Goal: Use online tool/utility: Use online tool/utility

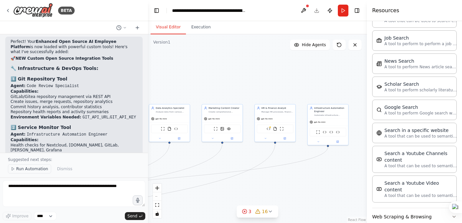
click at [24, 169] on span "Run Automation" at bounding box center [32, 168] width 32 height 5
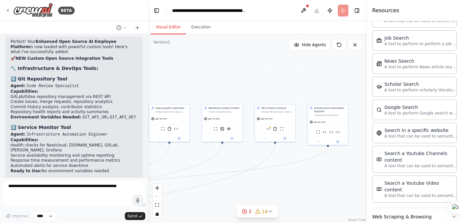
scroll to position [7694, 0]
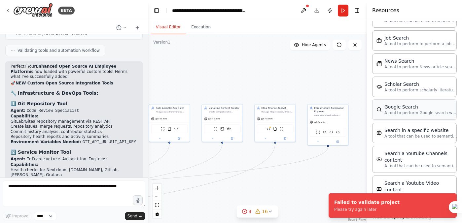
click at [406, 110] on p "A tool to perform Google search with a search_query." at bounding box center [420, 112] width 73 height 5
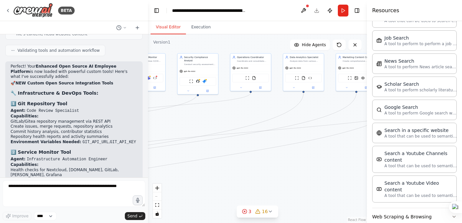
drag, startPoint x: 205, startPoint y: 200, endPoint x: 339, endPoint y: 148, distance: 143.7
click at [339, 148] on div ".deletable-edge-delete-btn { width: 20px; height: 20px; border: 0px solid #ffff…" at bounding box center [257, 128] width 219 height 189
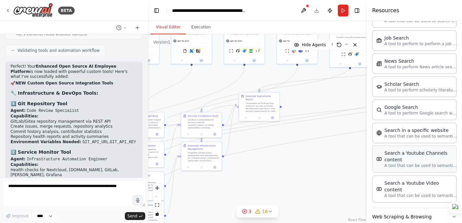
drag, startPoint x: 236, startPoint y: 170, endPoint x: 388, endPoint y: 143, distance: 154.1
click at [388, 143] on div "BETA Self-Hosted AI Employee Platform – Installation List ⸻ 1️⃣ Core Platform C…" at bounding box center [231, 111] width 462 height 223
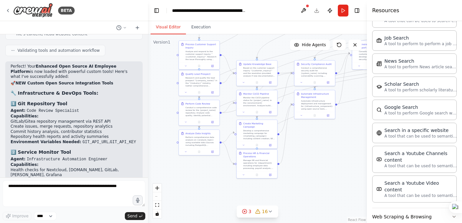
drag, startPoint x: 211, startPoint y: 206, endPoint x: 324, endPoint y: 154, distance: 124.5
click at [324, 154] on div ".deletable-edge-delete-btn { width: 20px; height: 20px; border: 0px solid #ffff…" at bounding box center [257, 128] width 219 height 189
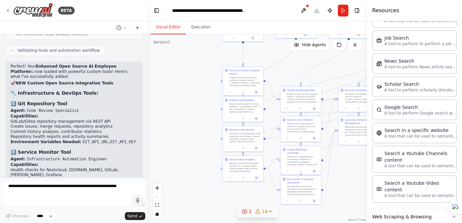
drag, startPoint x: 210, startPoint y: 183, endPoint x: 253, endPoint y: 209, distance: 51.0
click at [253, 209] on div "Version 1 Show Tools Hide Agents .deletable-edge-delete-btn { width: 20px; heig…" at bounding box center [257, 128] width 219 height 189
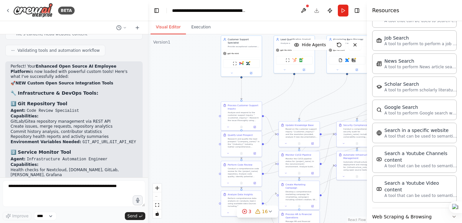
drag, startPoint x: 185, startPoint y: 160, endPoint x: 183, endPoint y: 196, distance: 35.7
click at [183, 196] on div ".deletable-edge-delete-btn { width: 20px; height: 20px; border: 0px solid #ffff…" at bounding box center [257, 128] width 219 height 189
click at [257, 128] on button at bounding box center [254, 127] width 11 height 4
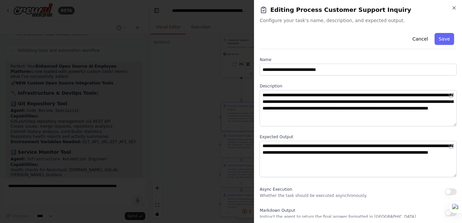
scroll to position [2, 0]
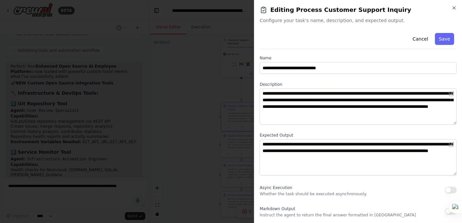
click at [450, 191] on button "button" at bounding box center [450, 190] width 12 height 7
click at [453, 214] on button "button" at bounding box center [450, 211] width 12 height 7
click at [448, 190] on button "button" at bounding box center [450, 190] width 12 height 7
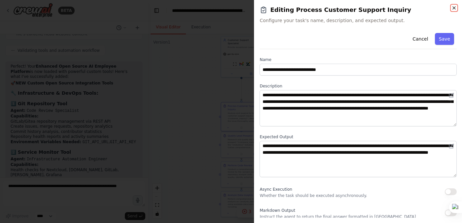
click at [452, 9] on icon "button" at bounding box center [453, 8] width 3 height 3
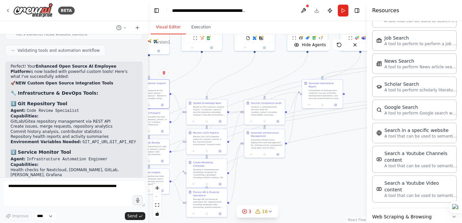
drag, startPoint x: 290, startPoint y: 106, endPoint x: 197, endPoint y: 83, distance: 95.8
click at [197, 83] on div ".deletable-edge-delete-btn { width: 20px; height: 20px; border: 0px solid #ffff…" at bounding box center [257, 128] width 219 height 189
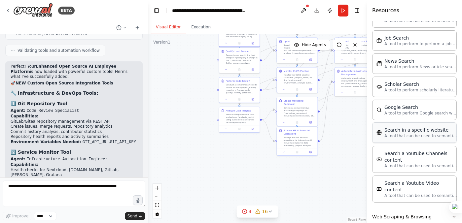
drag, startPoint x: 292, startPoint y: 182, endPoint x: 383, endPoint y: 121, distance: 109.4
click at [383, 121] on div "BETA Self-Hosted AI Employee Platform – Installation List ⸻ 1️⃣ Core Platform C…" at bounding box center [231, 111] width 462 height 223
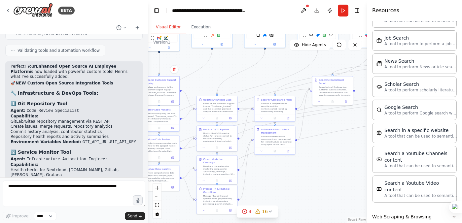
drag, startPoint x: 317, startPoint y: 179, endPoint x: 237, endPoint y: 237, distance: 98.5
click at [237, 223] on html "BETA Self-Hosted AI Employee Platform – Installation List ⸻ 1️⃣ Core Platform C…" at bounding box center [231, 111] width 462 height 223
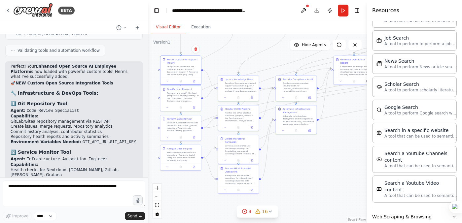
drag, startPoint x: 291, startPoint y: 179, endPoint x: 312, endPoint y: 159, distance: 28.7
click at [313, 159] on div ".deletable-edge-delete-btn { width: 20px; height: 20px; border: 0px solid #ffff…" at bounding box center [257, 128] width 219 height 189
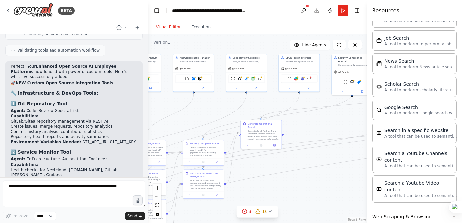
drag, startPoint x: 306, startPoint y: 171, endPoint x: 213, endPoint y: 235, distance: 112.7
click at [213, 223] on html "BETA Self-Hosted AI Employee Platform – Installation List ⸻ 1️⃣ Core Platform C…" at bounding box center [231, 111] width 462 height 223
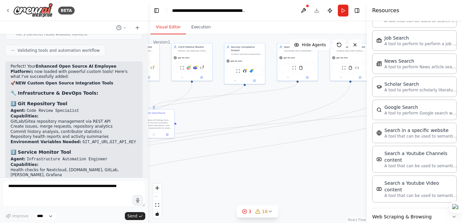
drag, startPoint x: 327, startPoint y: 175, endPoint x: 220, endPoint y: 164, distance: 107.8
click at [220, 164] on div ".deletable-edge-delete-btn { width: 20px; height: 20px; border: 0px solid #ffff…" at bounding box center [257, 128] width 219 height 189
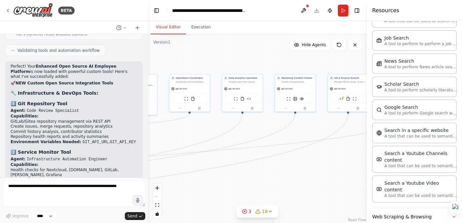
drag, startPoint x: 341, startPoint y: 164, endPoint x: 231, endPoint y: 196, distance: 114.4
click at [231, 196] on div ".deletable-edge-delete-btn { width: 20px; height: 20px; border: 0px solid #ffff…" at bounding box center [257, 128] width 219 height 189
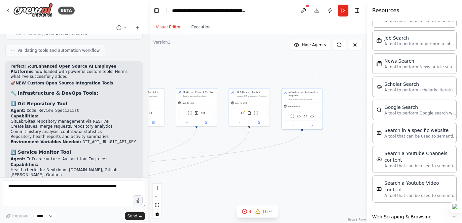
drag, startPoint x: 322, startPoint y: 181, endPoint x: 226, endPoint y: 194, distance: 97.2
click at [226, 195] on div ".deletable-edge-delete-btn { width: 20px; height: 20px; border: 0px solid #ffff…" at bounding box center [257, 128] width 219 height 189
click at [300, 116] on img at bounding box center [299, 116] width 4 height 4
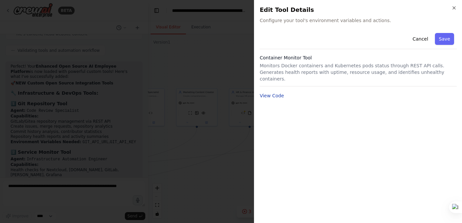
click at [273, 92] on button "View Code" at bounding box center [271, 95] width 24 height 7
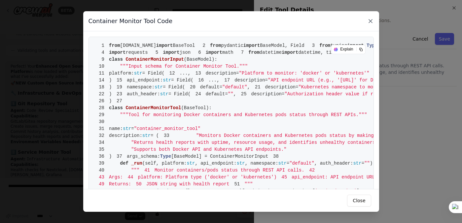
click at [371, 19] on icon at bounding box center [370, 20] width 3 height 3
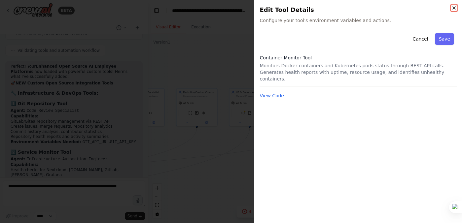
click at [454, 7] on icon "button" at bounding box center [453, 8] width 3 height 3
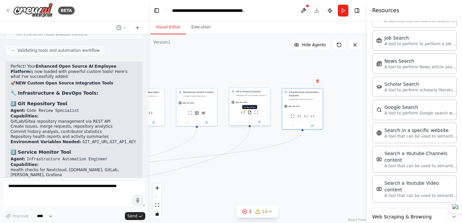
click at [250, 114] on img at bounding box center [249, 113] width 4 height 4
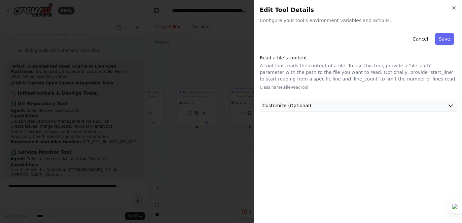
click at [448, 105] on icon "button" at bounding box center [450, 106] width 4 height 2
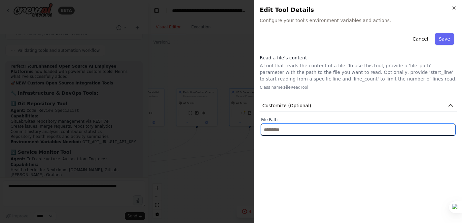
click at [290, 128] on input "text" at bounding box center [358, 130] width 194 height 12
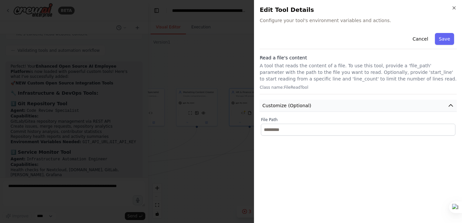
click at [296, 106] on span "Customize (Optional)" at bounding box center [286, 105] width 49 height 7
click at [454, 8] on icon "button" at bounding box center [453, 8] width 3 height 3
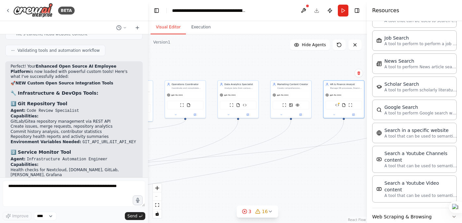
drag, startPoint x: 204, startPoint y: 185, endPoint x: 297, endPoint y: 178, distance: 94.0
click at [297, 177] on div ".deletable-edge-delete-btn { width: 20px; height: 20px; border: 0px solid #ffff…" at bounding box center [257, 128] width 219 height 189
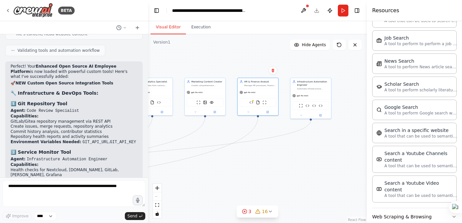
drag, startPoint x: 313, startPoint y: 132, endPoint x: 227, endPoint y: 130, distance: 86.2
click at [227, 130] on div ".deletable-edge-delete-btn { width: 20px; height: 20px; border: 0px solid #ffff…" at bounding box center [257, 128] width 219 height 189
click at [256, 102] on img at bounding box center [257, 102] width 4 height 4
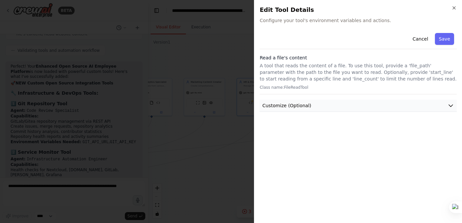
click at [329, 102] on button "Customize (Optional)" at bounding box center [357, 106] width 197 height 12
click at [455, 7] on icon "button" at bounding box center [453, 7] width 5 height 5
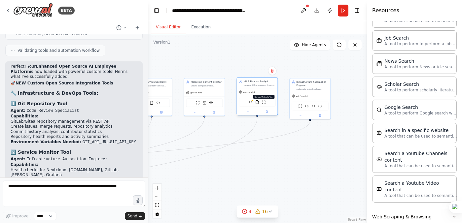
click at [265, 104] on img at bounding box center [264, 102] width 4 height 4
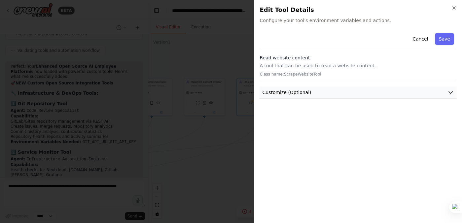
click at [327, 89] on button "Customize (Optional)" at bounding box center [357, 92] width 197 height 12
click at [453, 7] on icon "button" at bounding box center [453, 7] width 5 height 5
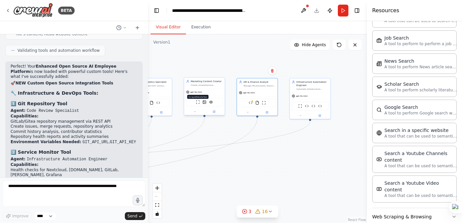
click at [197, 103] on img at bounding box center [198, 102] width 4 height 4
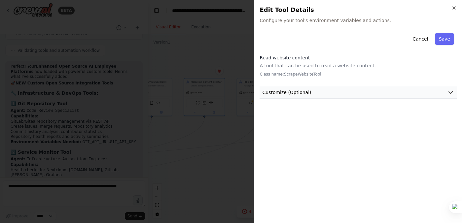
click at [311, 93] on button "Customize (Optional)" at bounding box center [357, 92] width 197 height 12
click at [453, 7] on icon "button" at bounding box center [453, 7] width 5 height 5
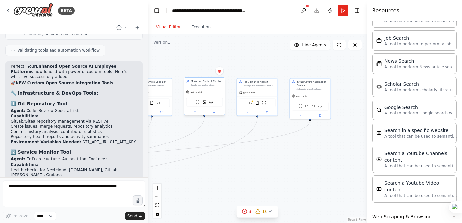
click at [213, 104] on div "ScrapeWebsiteTool DallETool VisionTool" at bounding box center [204, 102] width 37 height 9
click at [212, 103] on img at bounding box center [211, 102] width 4 height 4
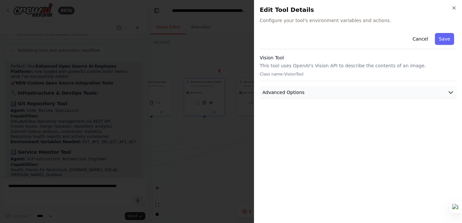
click at [324, 92] on button "Advanced Options" at bounding box center [357, 92] width 197 height 12
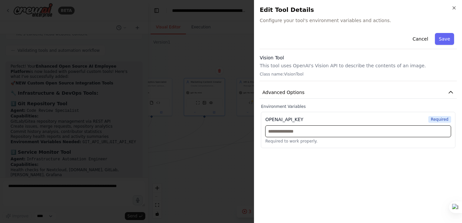
click at [307, 134] on input "text" at bounding box center [358, 131] width 186 height 12
click at [454, 10] on icon "button" at bounding box center [453, 7] width 5 height 5
